Goal: Browse casually: Explore the website without a specific task or goal

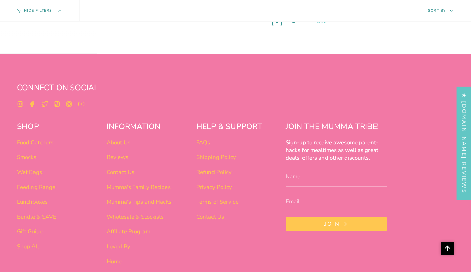
scroll to position [2621, 0]
